Goal: Task Accomplishment & Management: Manage account settings

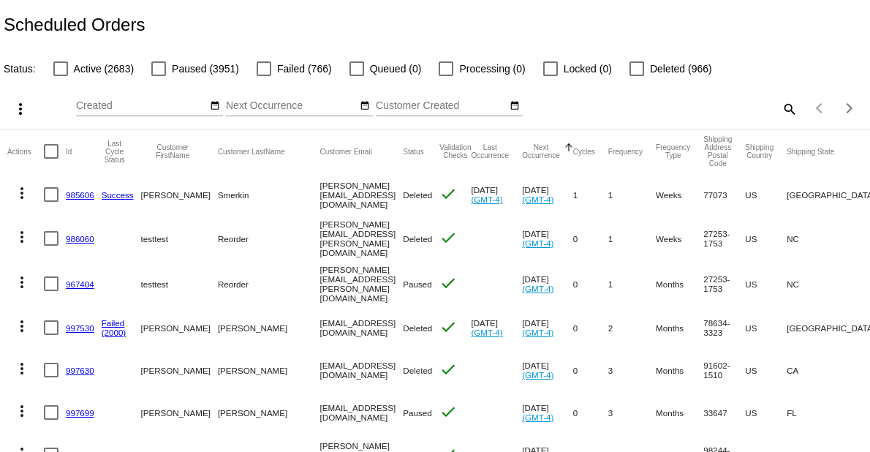
click at [56, 74] on div at bounding box center [60, 68] width 15 height 15
click at [60, 76] on input "Active (2683)" at bounding box center [60, 76] width 1 height 1
checkbox input "true"
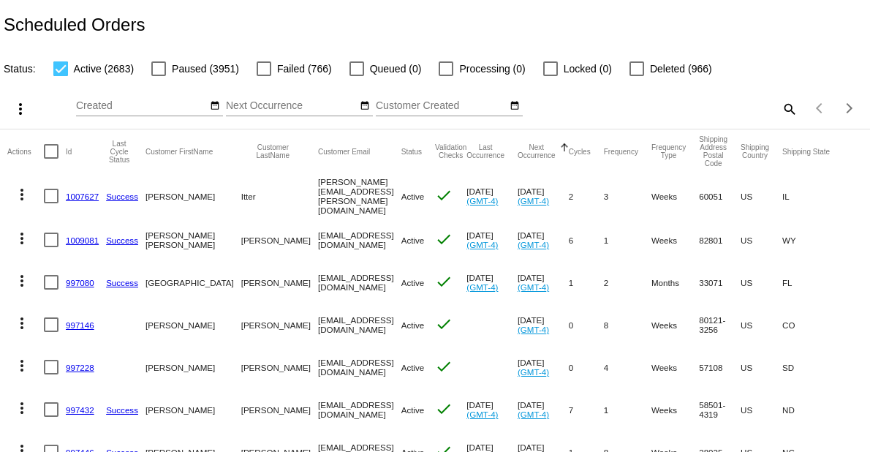
click at [51, 153] on div at bounding box center [51, 151] width 15 height 15
click at [51, 159] on input "checkbox" at bounding box center [50, 159] width 1 height 1
checkbox input "true"
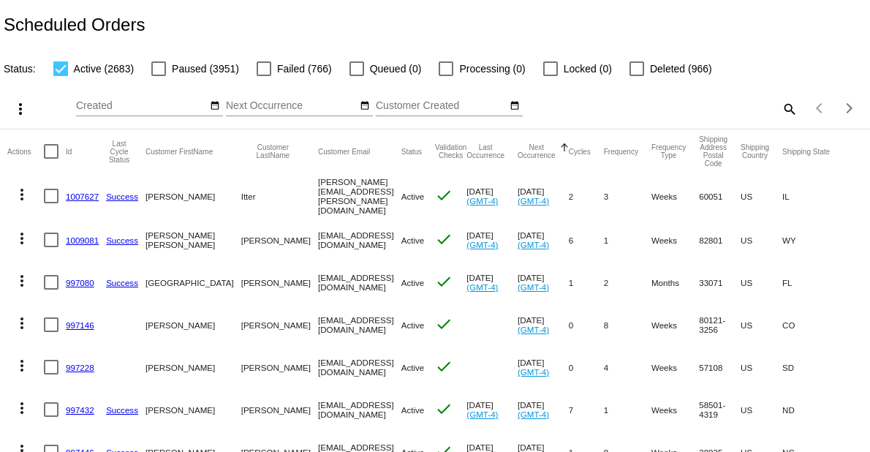
checkbox input "true"
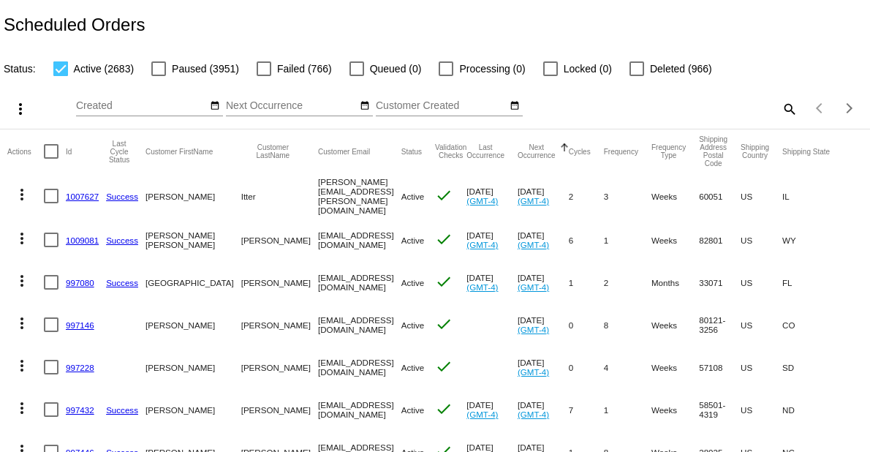
checkbox input "true"
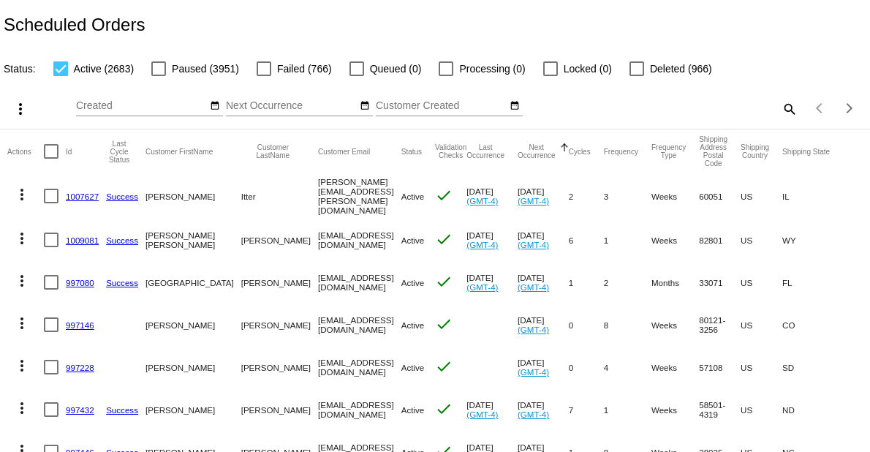
checkbox input "true"
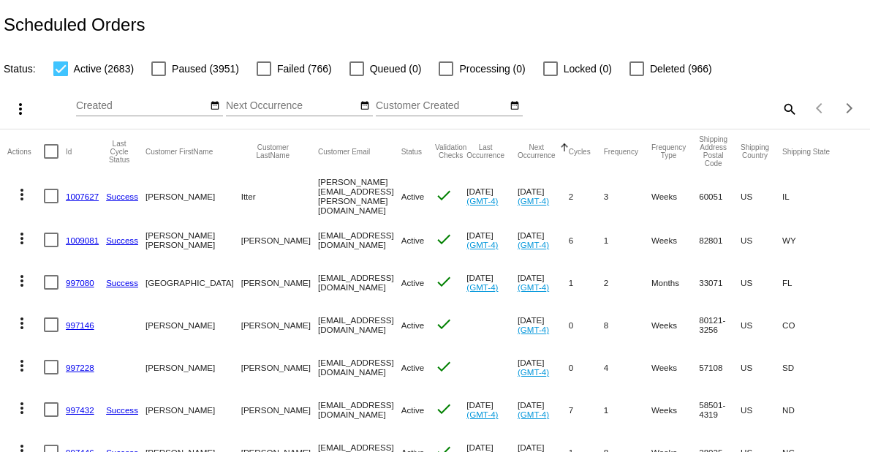
checkbox input "true"
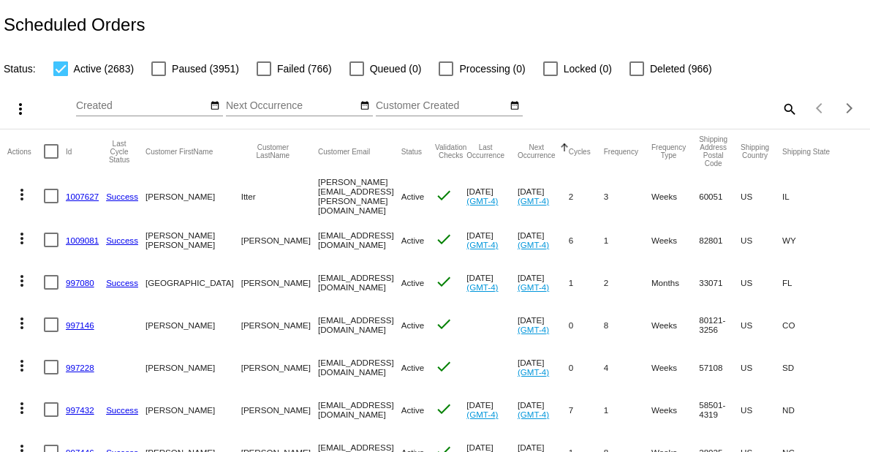
checkbox input "true"
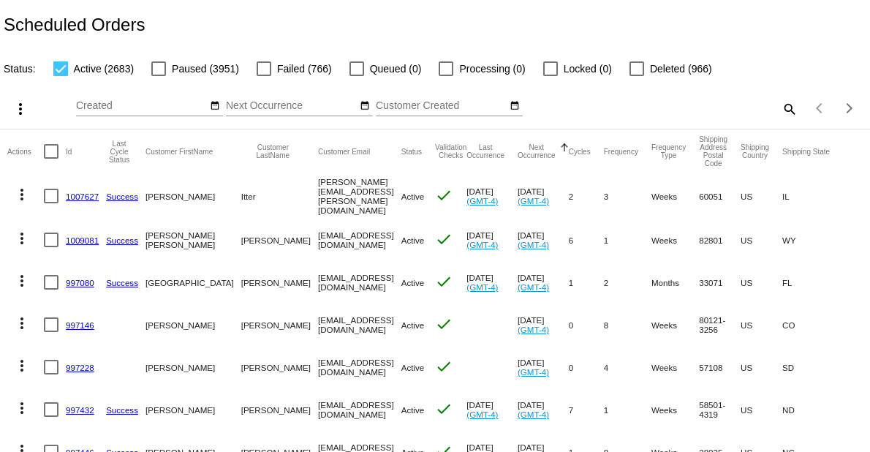
checkbox input "true"
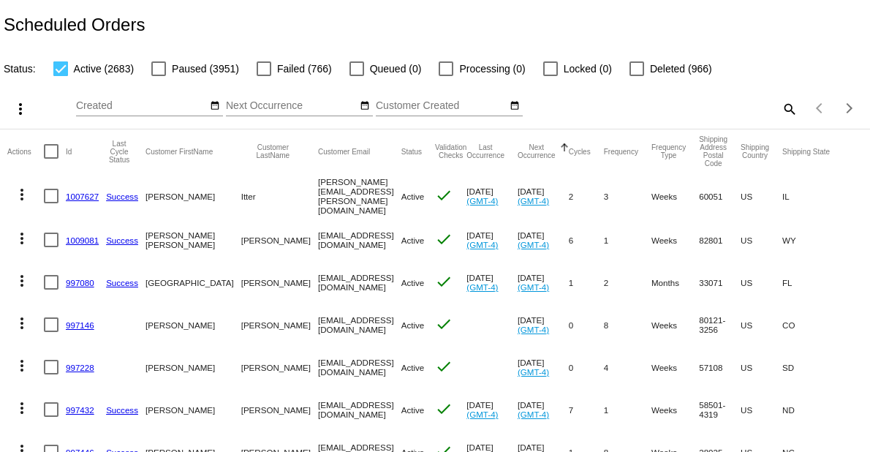
checkbox input "true"
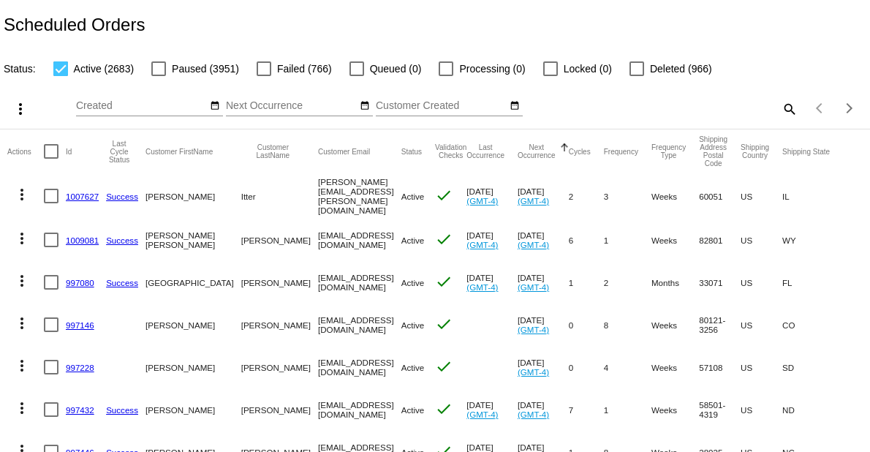
checkbox input "true"
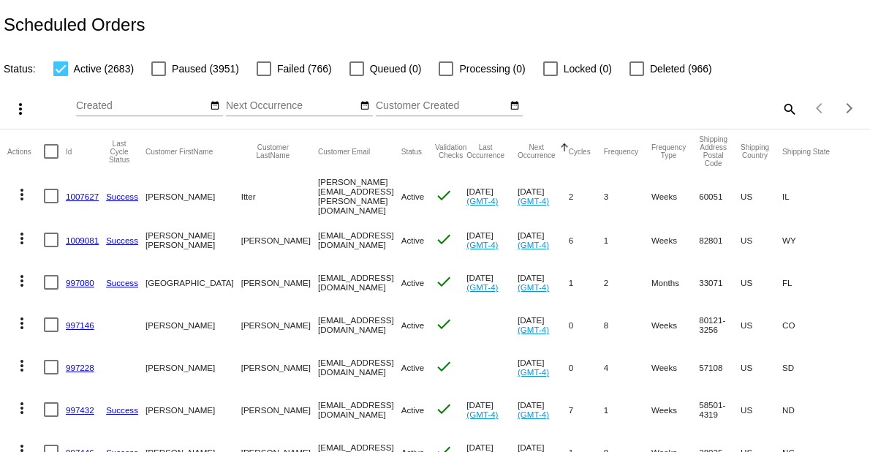
checkbox input "true"
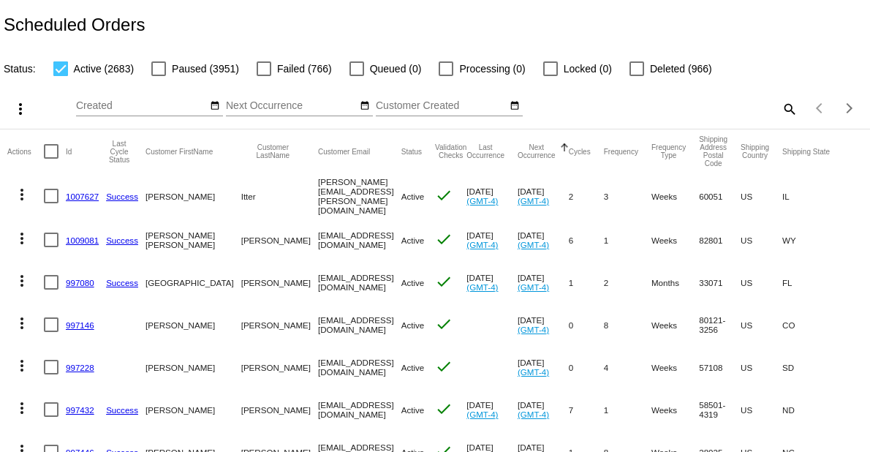
checkbox input "true"
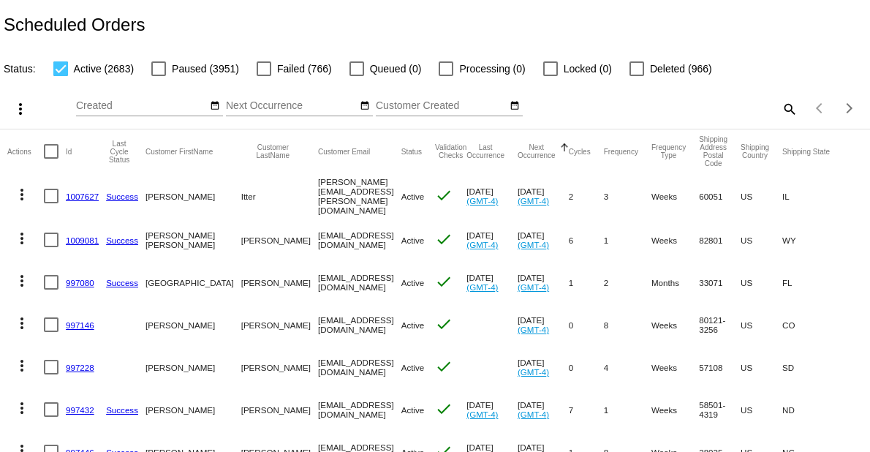
checkbox input "true"
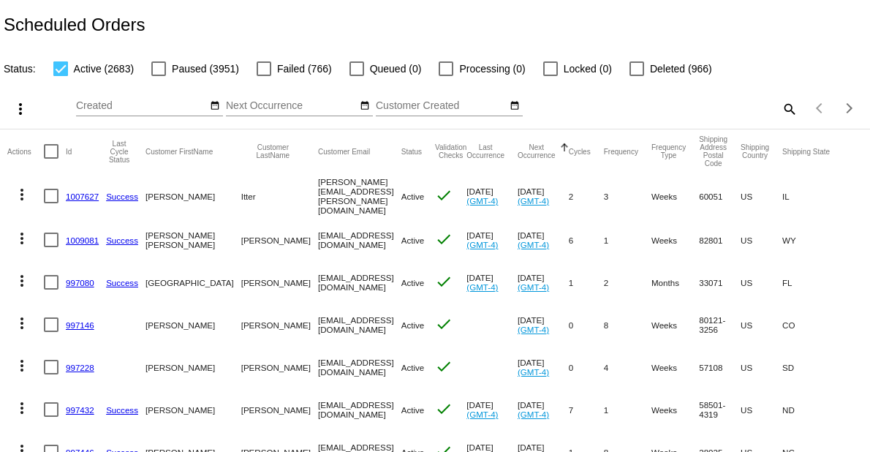
checkbox input "true"
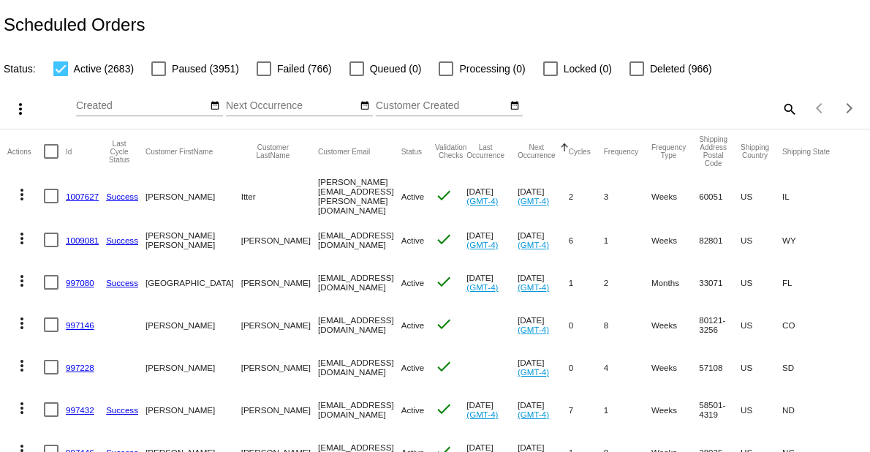
checkbox input "true"
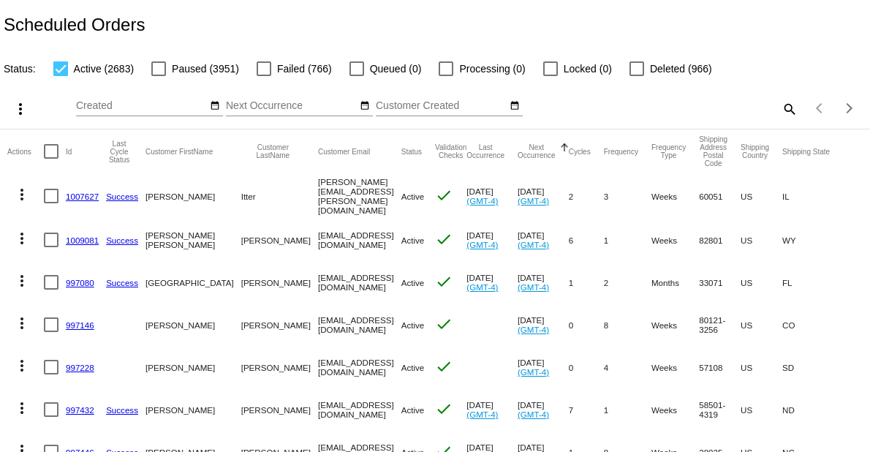
checkbox input "true"
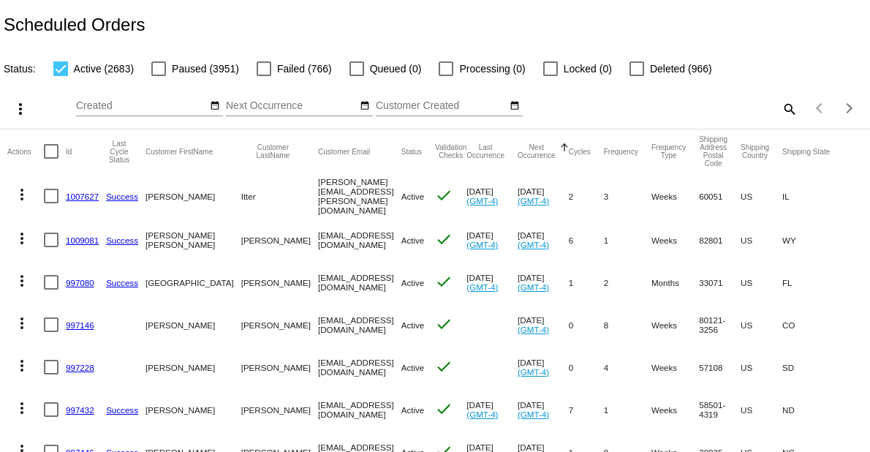
checkbox input "true"
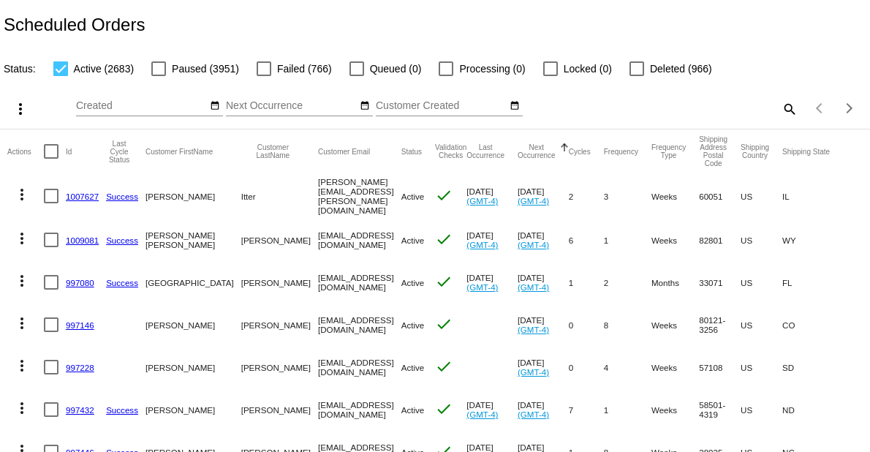
checkbox input "true"
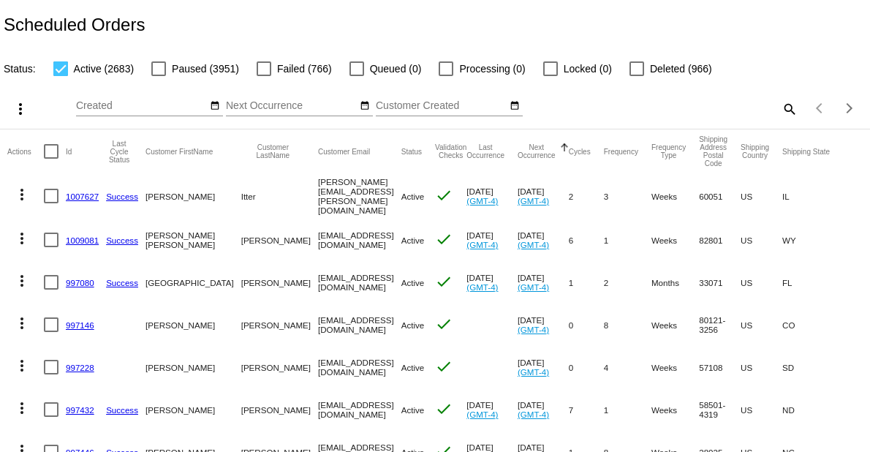
checkbox input "true"
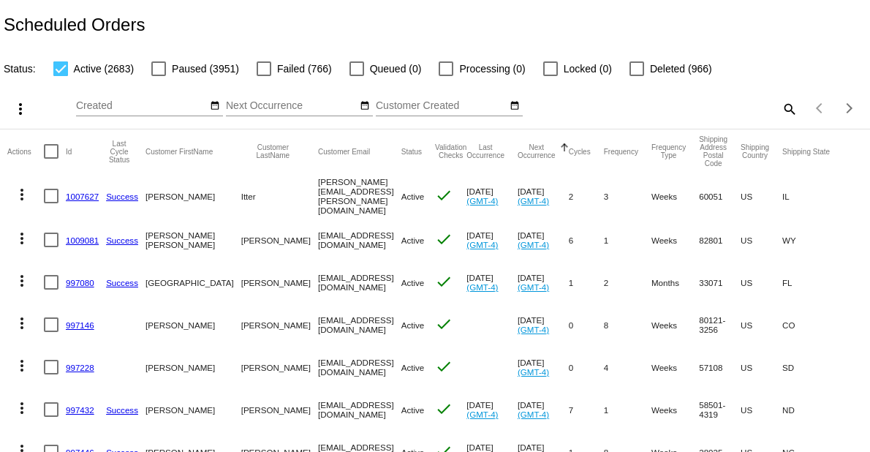
checkbox input "true"
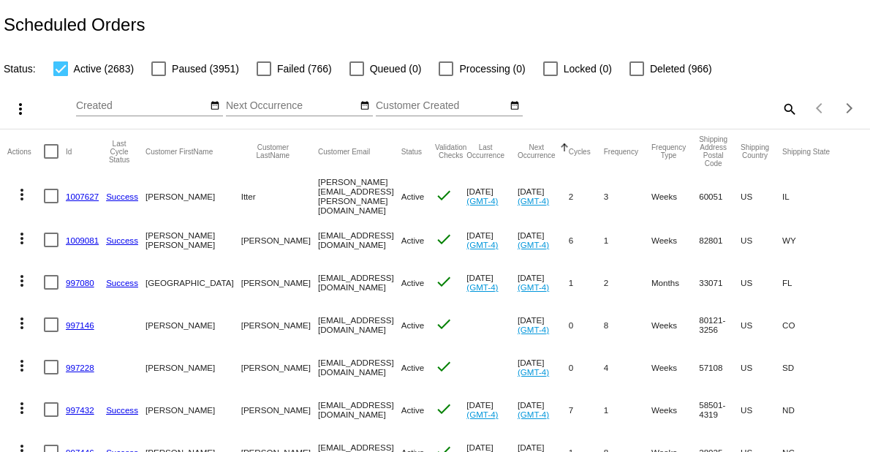
checkbox input "true"
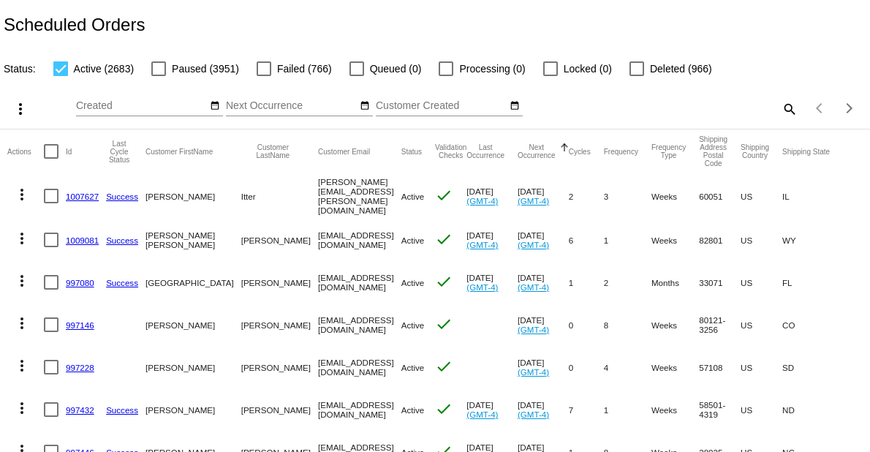
checkbox input "true"
click at [23, 113] on mat-icon "more_vert" at bounding box center [21, 109] width 18 height 18
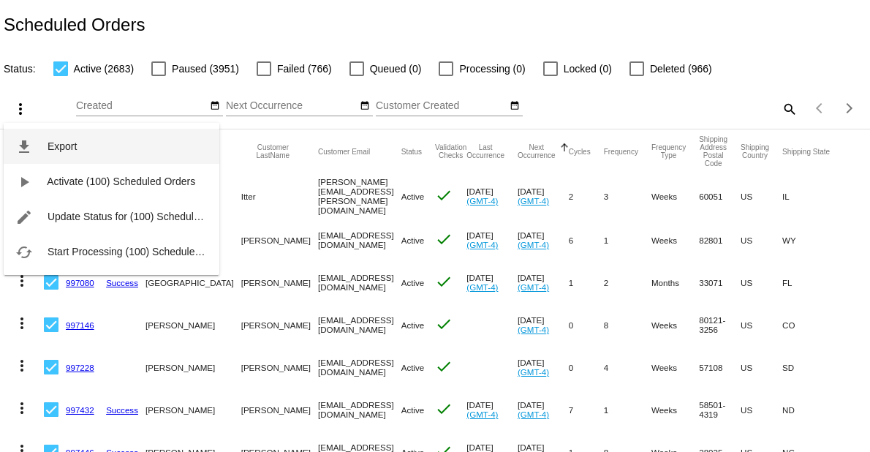
click at [69, 142] on span "Export" at bounding box center [62, 146] width 29 height 12
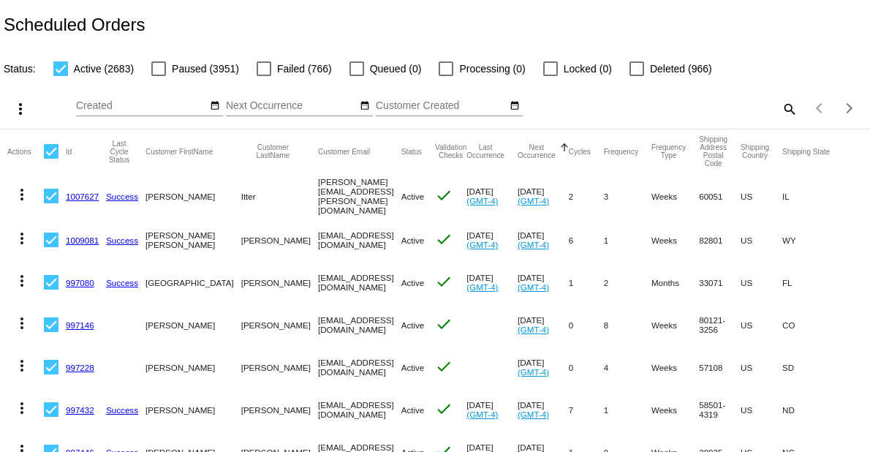
click at [63, 68] on div at bounding box center [60, 68] width 15 height 15
click at [61, 76] on input "Active (2683)" at bounding box center [60, 76] width 1 height 1
checkbox input "false"
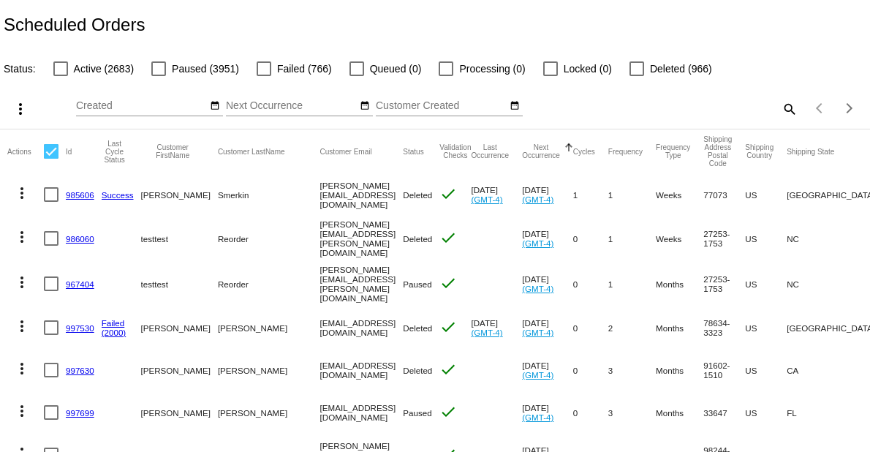
click at [630, 67] on div at bounding box center [636, 68] width 15 height 15
click at [636, 76] on input "Deleted (966)" at bounding box center [636, 76] width 1 height 1
checkbox input "true"
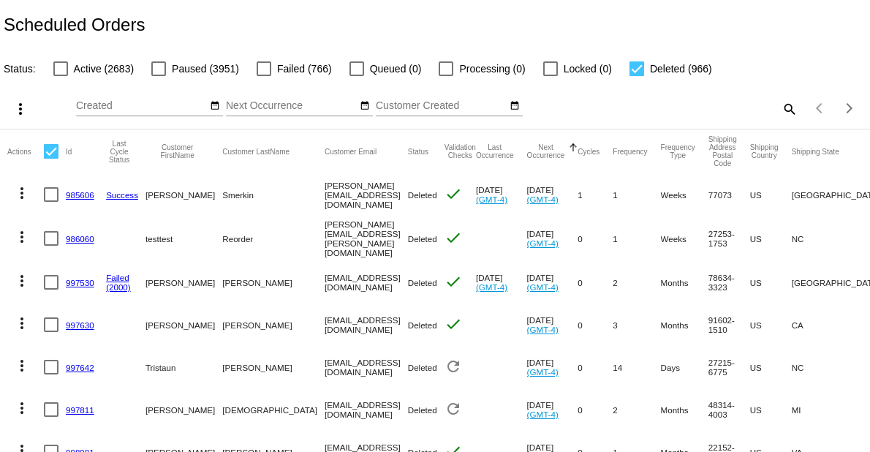
click at [59, 154] on mat-header-cell at bounding box center [55, 151] width 22 height 44
click at [51, 155] on div at bounding box center [51, 151] width 15 height 15
click at [51, 159] on input "checkbox" at bounding box center [50, 159] width 1 height 1
checkbox input "true"
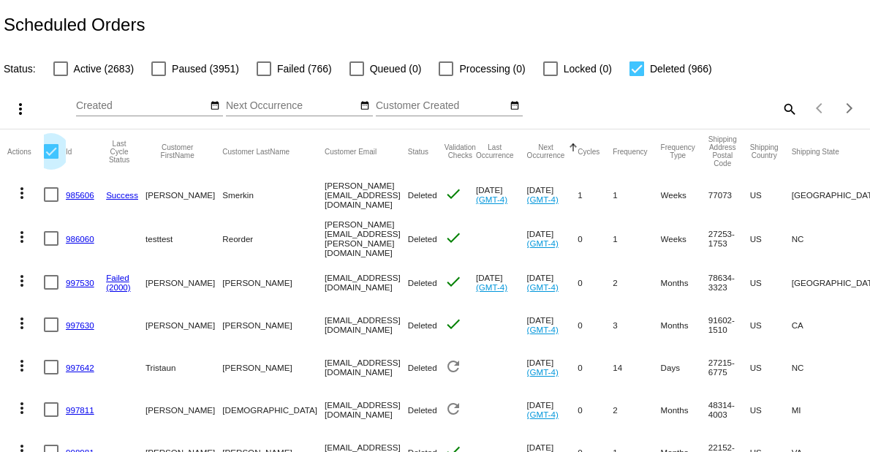
checkbox input "true"
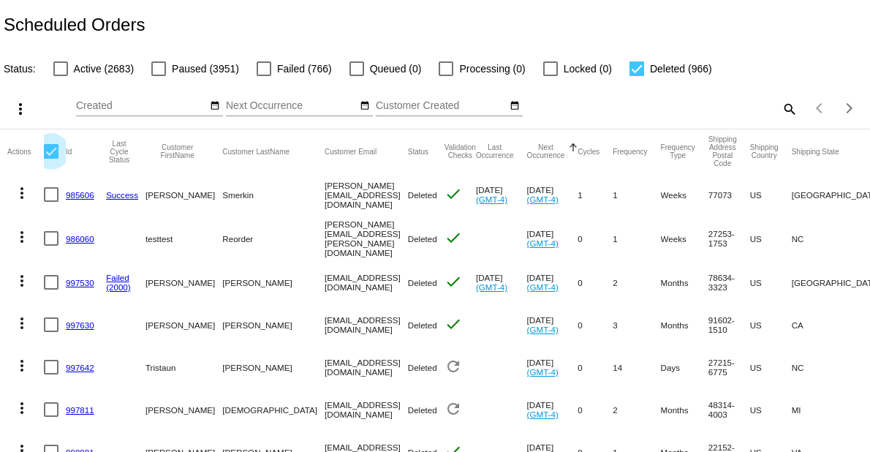
checkbox input "true"
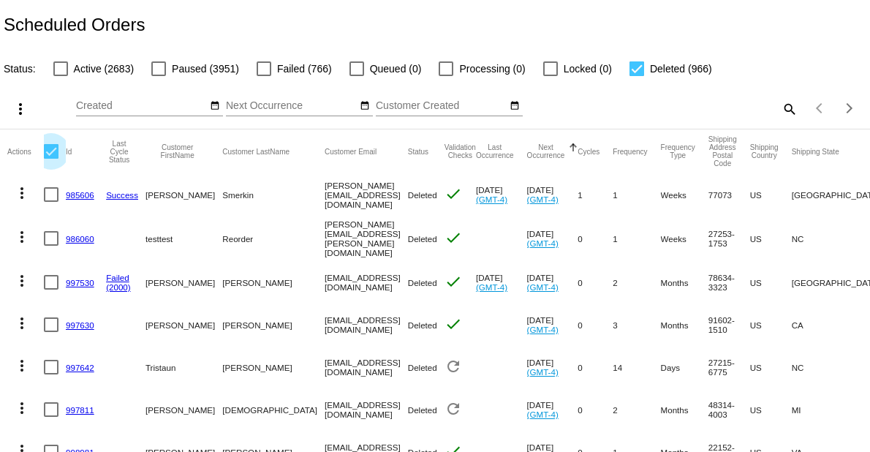
checkbox input "true"
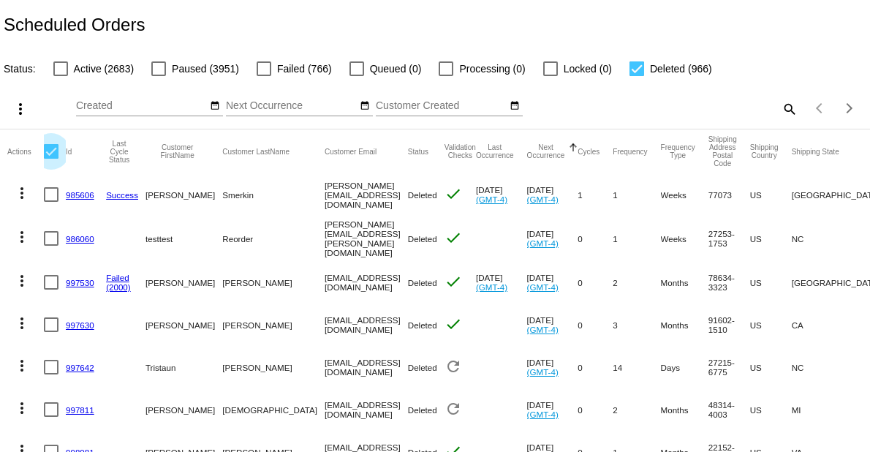
checkbox input "true"
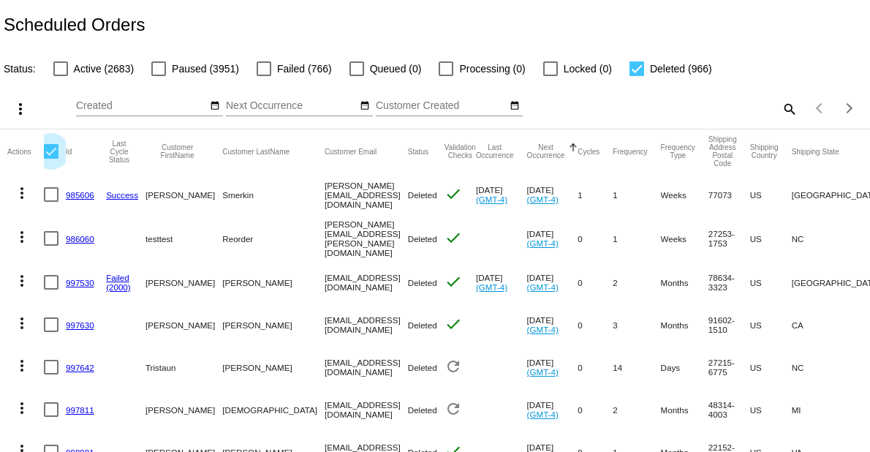
checkbox input "true"
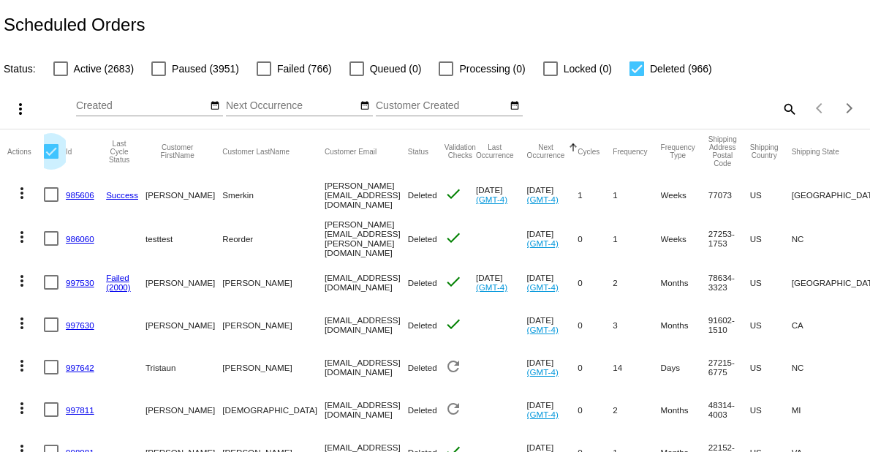
checkbox input "true"
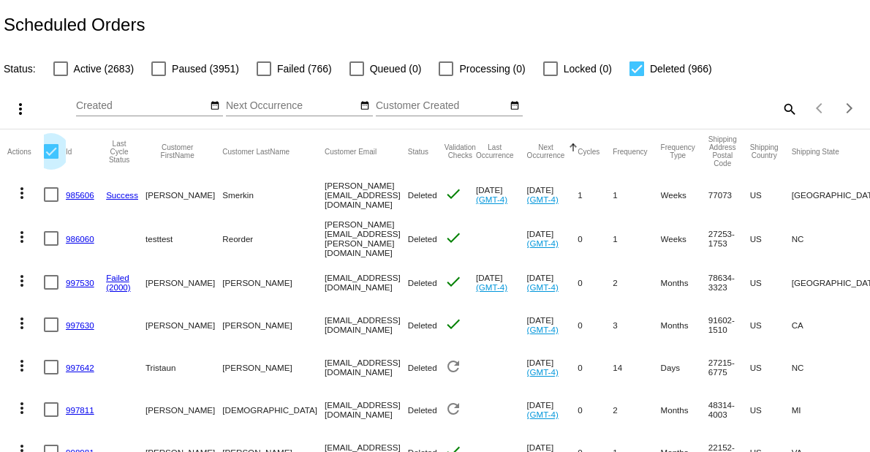
checkbox input "true"
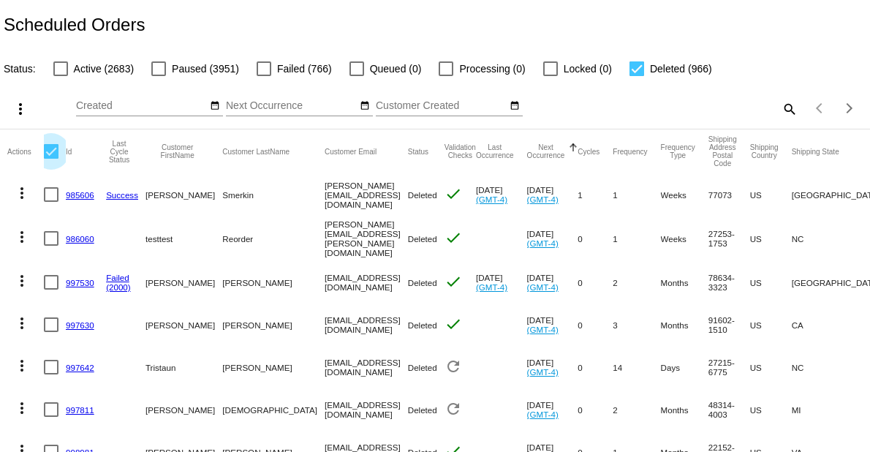
checkbox input "true"
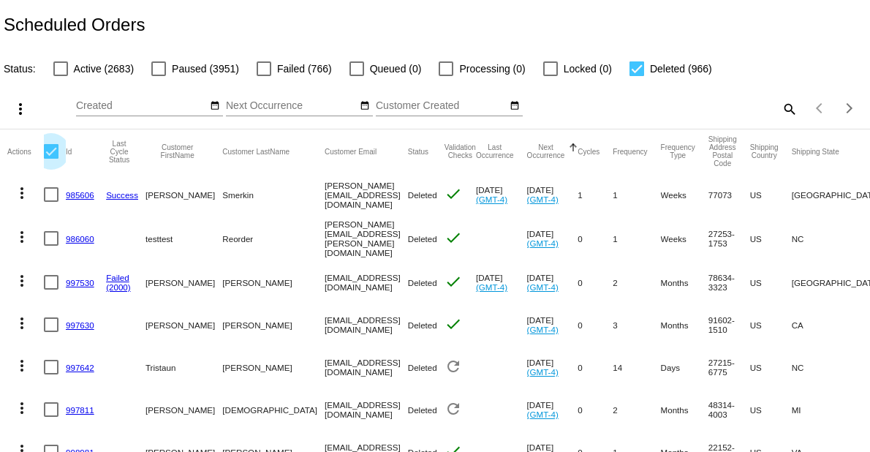
checkbox input "true"
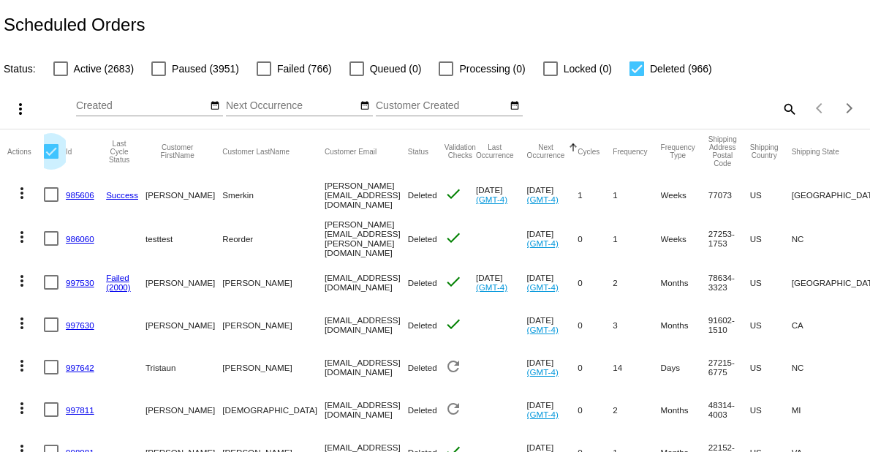
checkbox input "true"
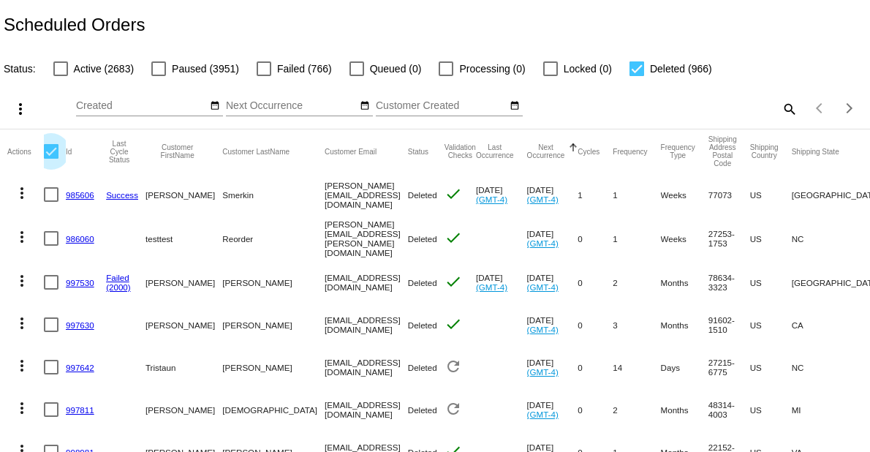
checkbox input "true"
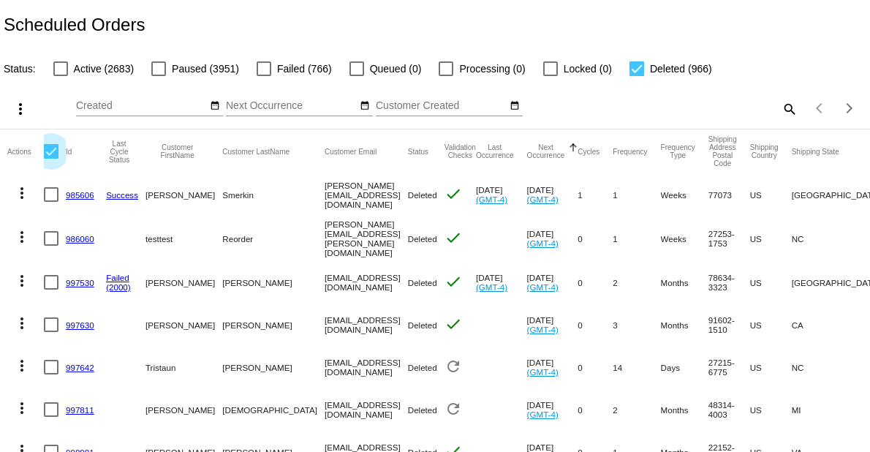
checkbox input "true"
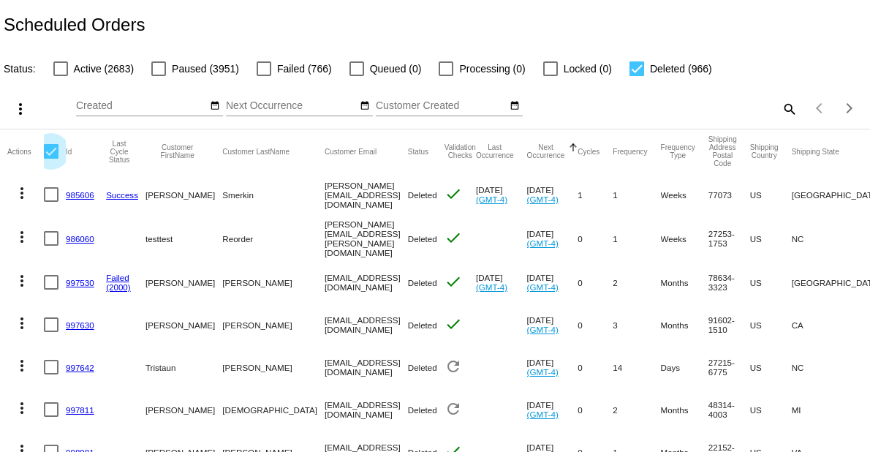
checkbox input "true"
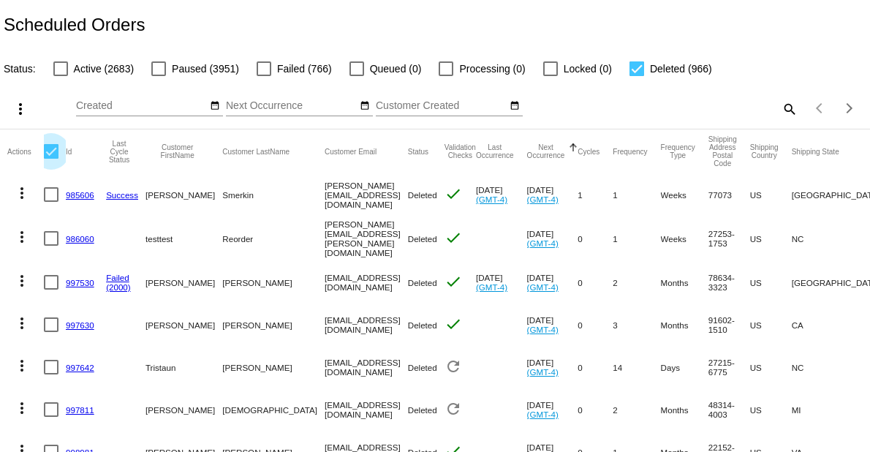
checkbox input "true"
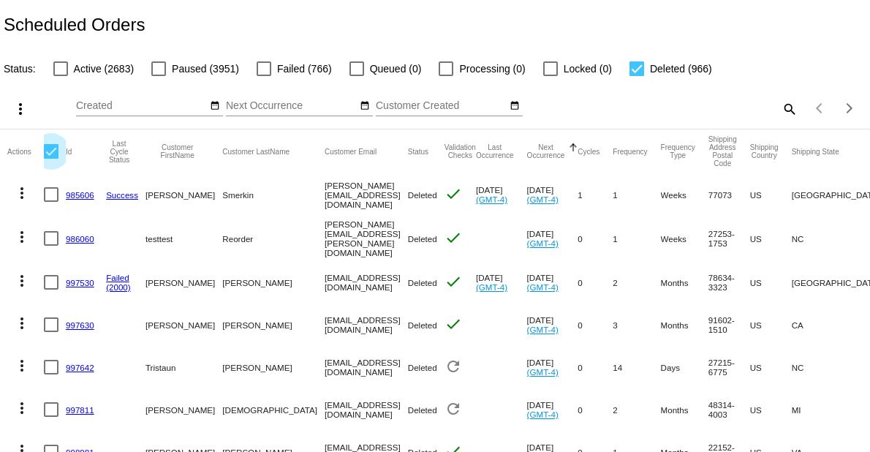
checkbox input "true"
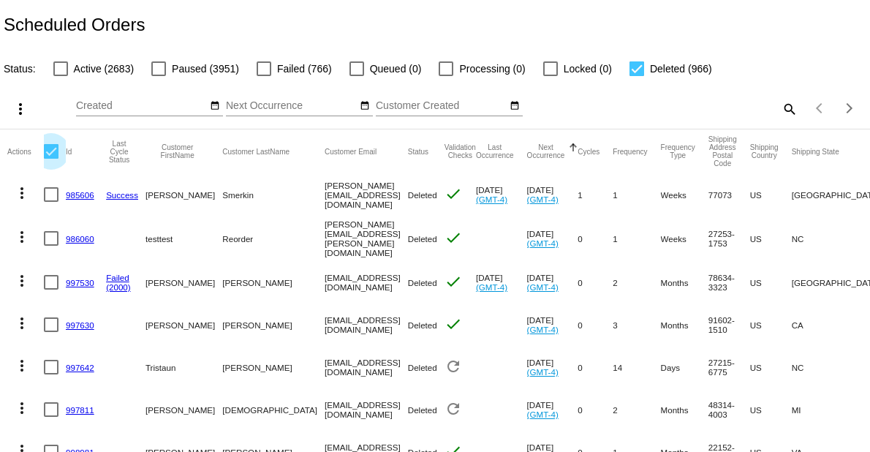
checkbox input "true"
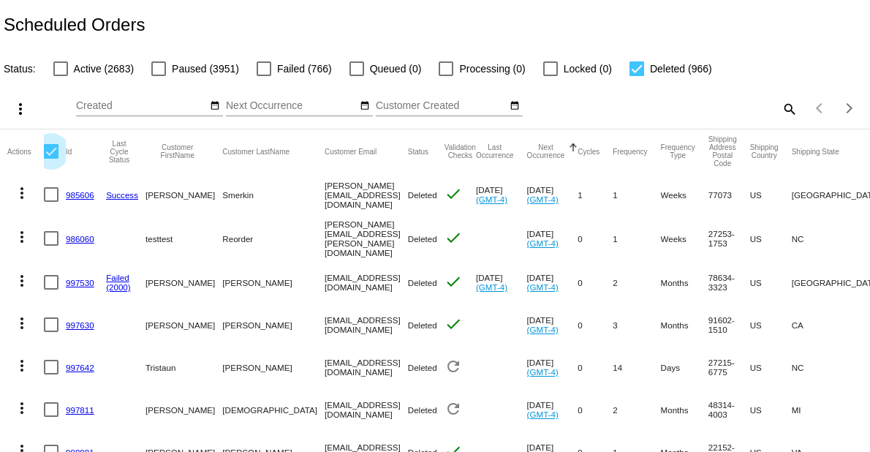
checkbox input "true"
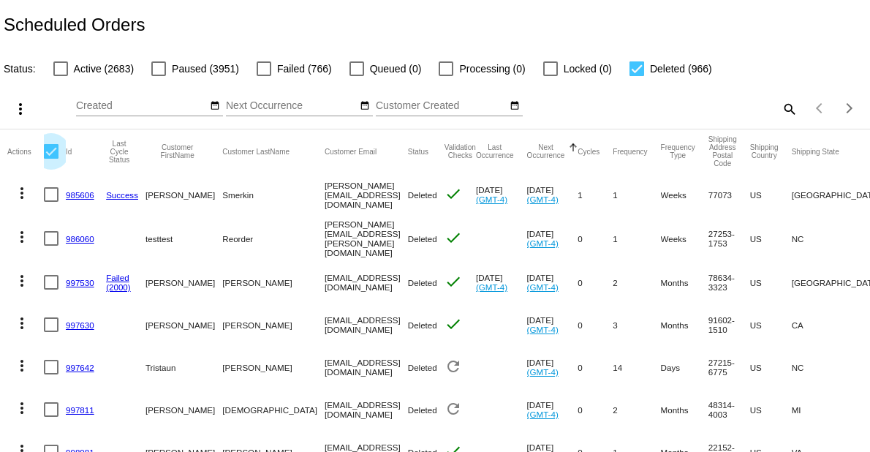
checkbox input "true"
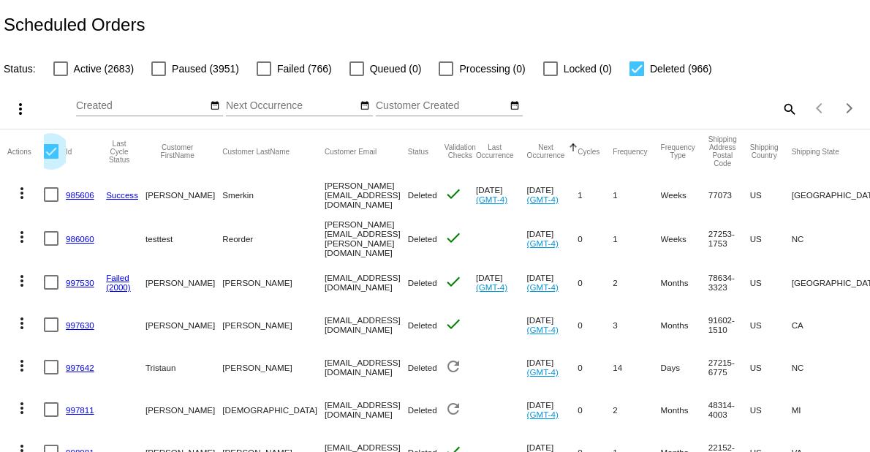
checkbox input "true"
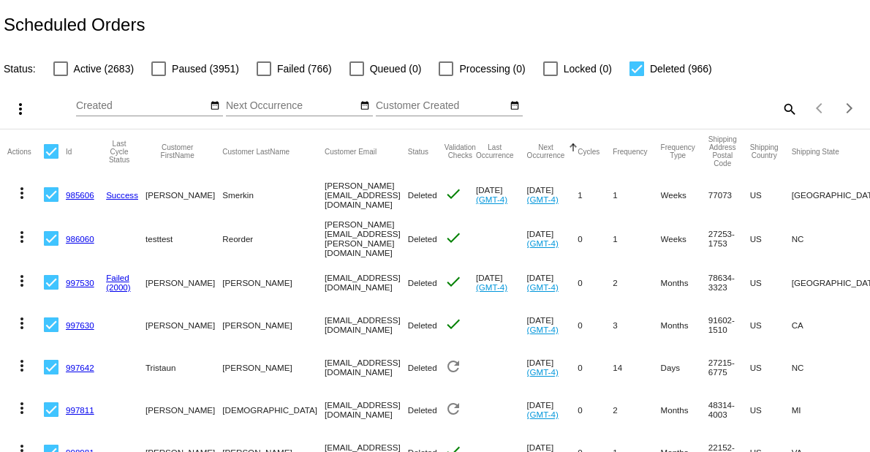
click at [51, 155] on div at bounding box center [51, 151] width 15 height 15
click at [51, 159] on input "checkbox" at bounding box center [50, 159] width 1 height 1
click at [51, 155] on div at bounding box center [51, 151] width 15 height 15
click at [51, 159] on input "checkbox" at bounding box center [50, 159] width 1 height 1
click at [13, 109] on mat-icon "more_vert" at bounding box center [21, 109] width 18 height 18
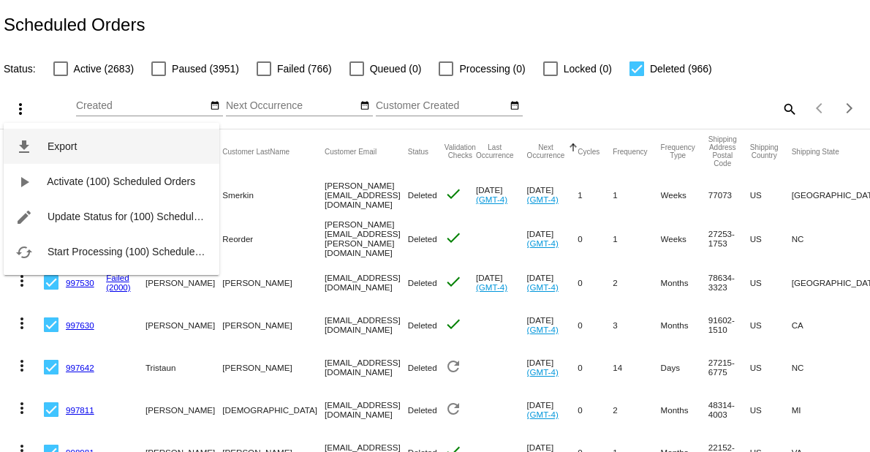
click at [71, 148] on span "Export" at bounding box center [62, 146] width 29 height 12
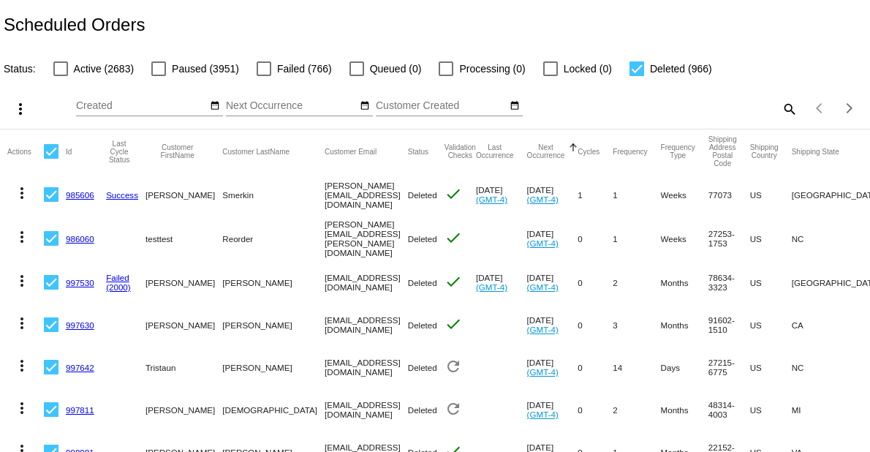
click at [634, 72] on div at bounding box center [636, 68] width 15 height 15
click at [636, 76] on input "Deleted (966)" at bounding box center [636, 76] width 1 height 1
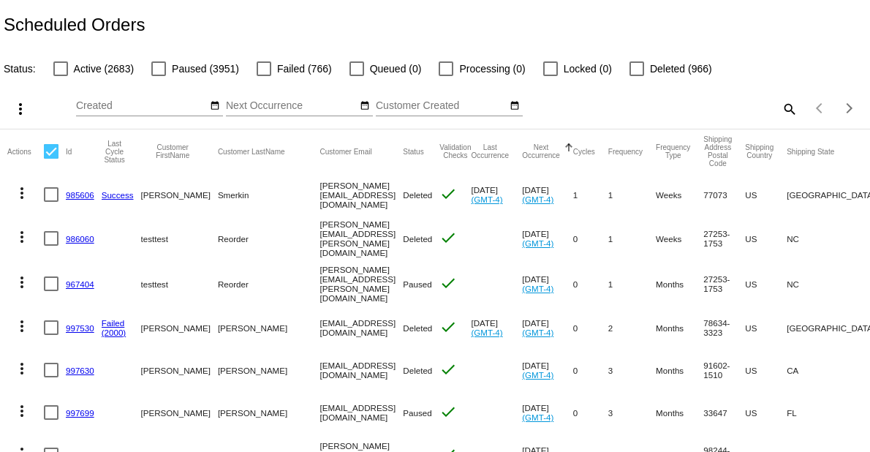
click at [156, 68] on div at bounding box center [158, 68] width 15 height 15
click at [158, 76] on input "Paused (3951)" at bounding box center [158, 76] width 1 height 1
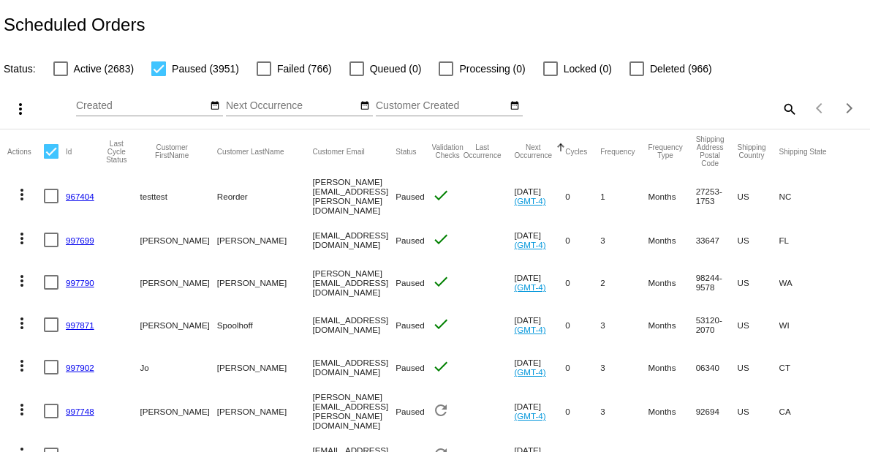
click at [56, 151] on div at bounding box center [51, 151] width 15 height 15
click at [51, 159] on input "checkbox" at bounding box center [50, 159] width 1 height 1
click at [50, 152] on div at bounding box center [51, 151] width 15 height 15
click at [50, 159] on input "checkbox" at bounding box center [50, 159] width 1 height 1
click at [50, 152] on div at bounding box center [51, 151] width 15 height 15
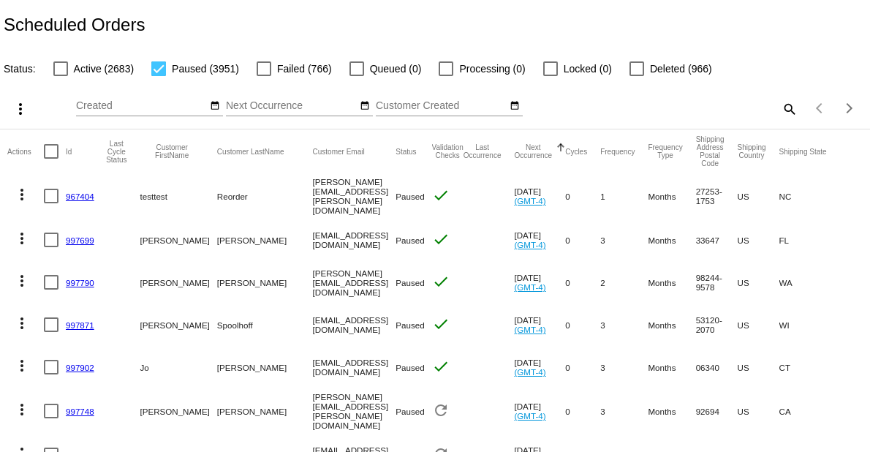
click at [50, 159] on input "checkbox" at bounding box center [50, 159] width 1 height 1
click at [18, 111] on mat-icon "more_vert" at bounding box center [21, 109] width 18 height 18
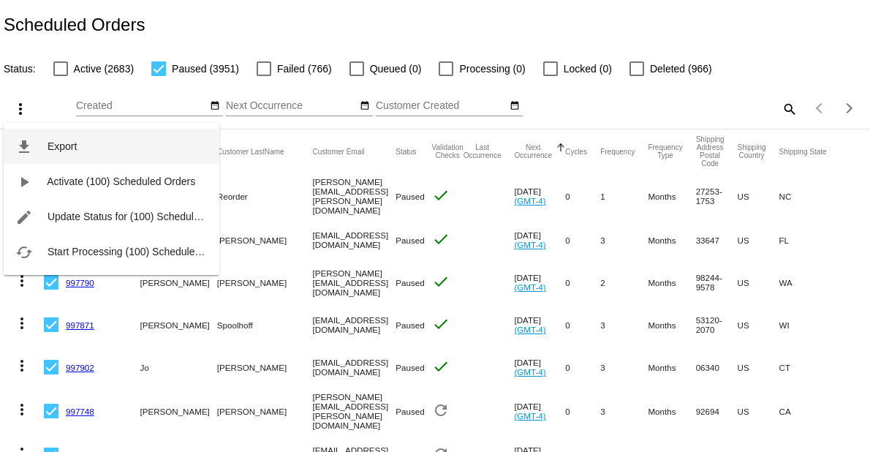
click at [72, 144] on span "Export" at bounding box center [62, 146] width 29 height 12
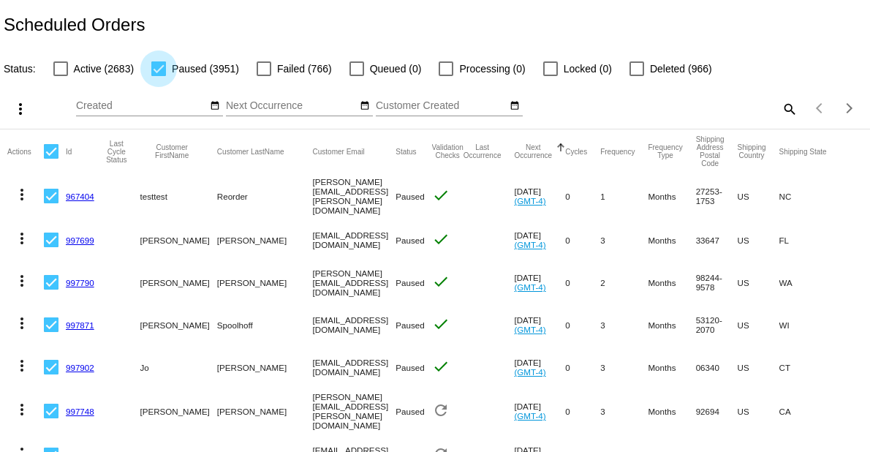
click at [162, 70] on div at bounding box center [158, 68] width 15 height 15
click at [159, 76] on input "Paused (3951)" at bounding box center [158, 76] width 1 height 1
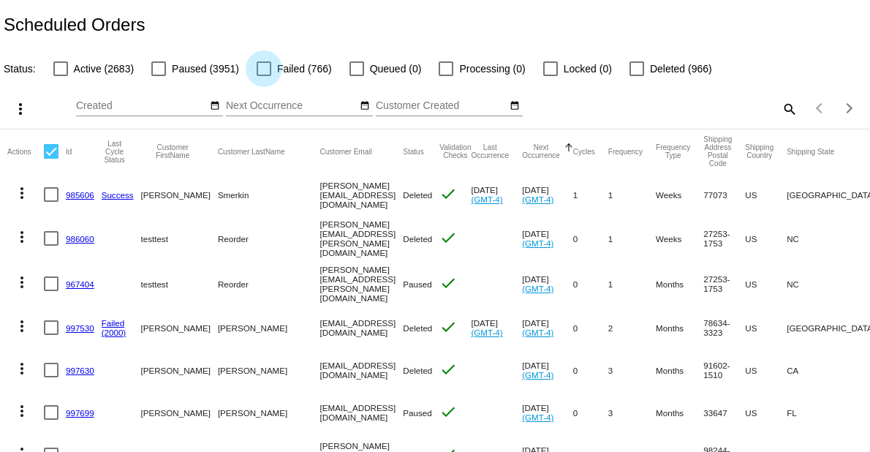
click at [267, 72] on div at bounding box center [264, 68] width 15 height 15
click at [264, 76] on input "Failed (766)" at bounding box center [263, 76] width 1 height 1
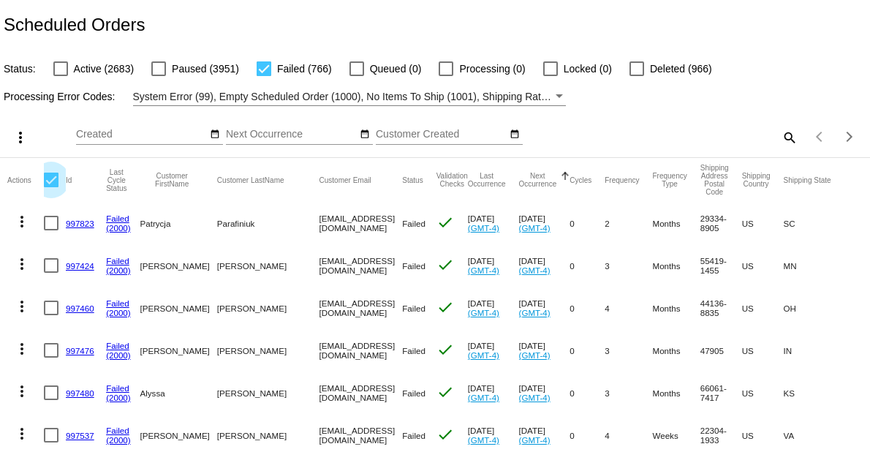
click at [52, 179] on div at bounding box center [51, 180] width 15 height 15
click at [51, 187] on input "checkbox" at bounding box center [50, 187] width 1 height 1
click at [51, 181] on div at bounding box center [51, 180] width 15 height 15
click at [51, 187] on input "checkbox" at bounding box center [50, 187] width 1 height 1
click at [51, 181] on div at bounding box center [51, 180] width 15 height 15
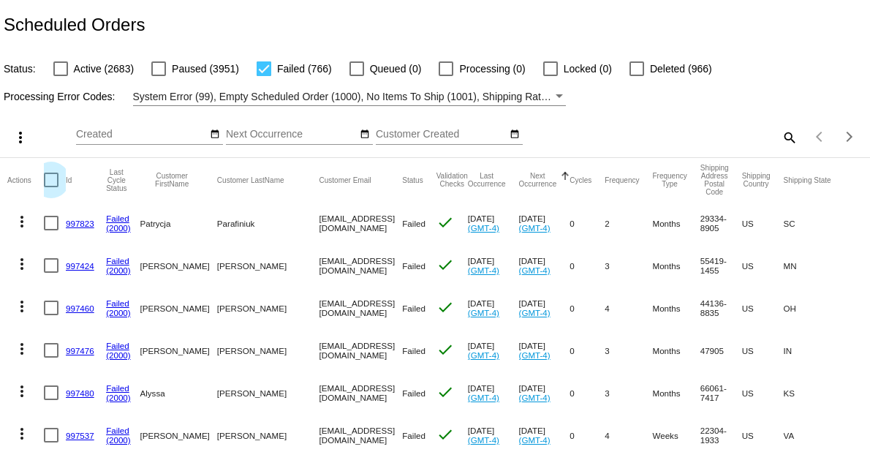
click at [51, 187] on input "checkbox" at bounding box center [50, 187] width 1 height 1
click at [17, 135] on mat-icon "more_vert" at bounding box center [21, 138] width 18 height 18
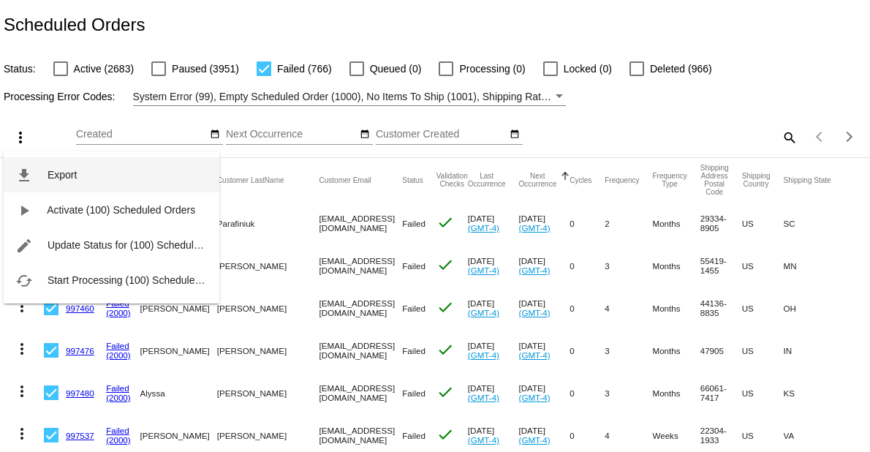
click at [52, 169] on span "Export" at bounding box center [62, 175] width 29 height 12
